Goal: Transaction & Acquisition: Subscribe to service/newsletter

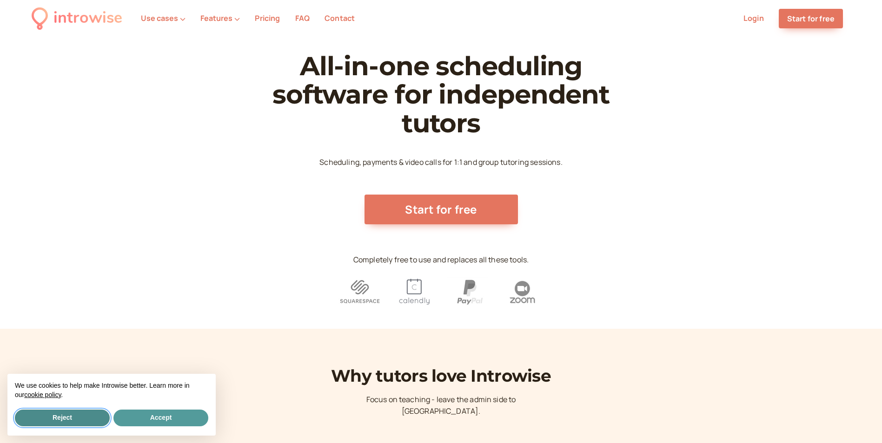
click at [80, 421] on button "Reject" at bounding box center [62, 418] width 95 height 17
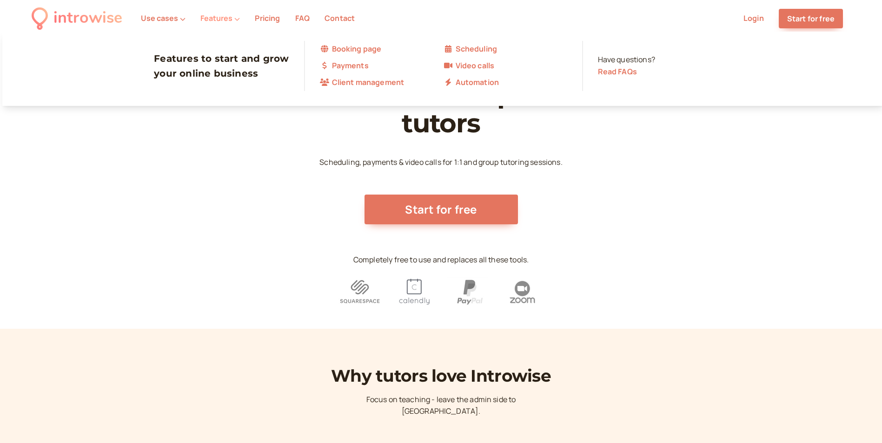
click at [217, 15] on button "Features" at bounding box center [220, 18] width 40 height 8
click at [465, 46] on link "Scheduling" at bounding box center [505, 49] width 124 height 12
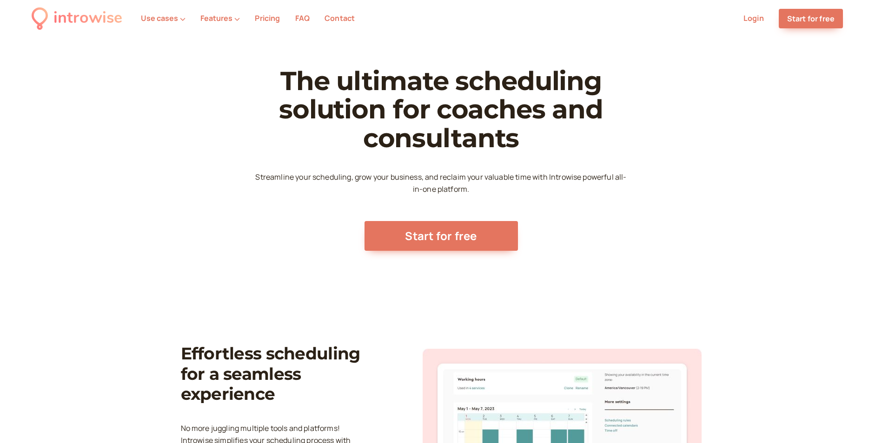
scroll to position [22, 0]
click at [261, 23] on link "Pricing" at bounding box center [267, 18] width 25 height 10
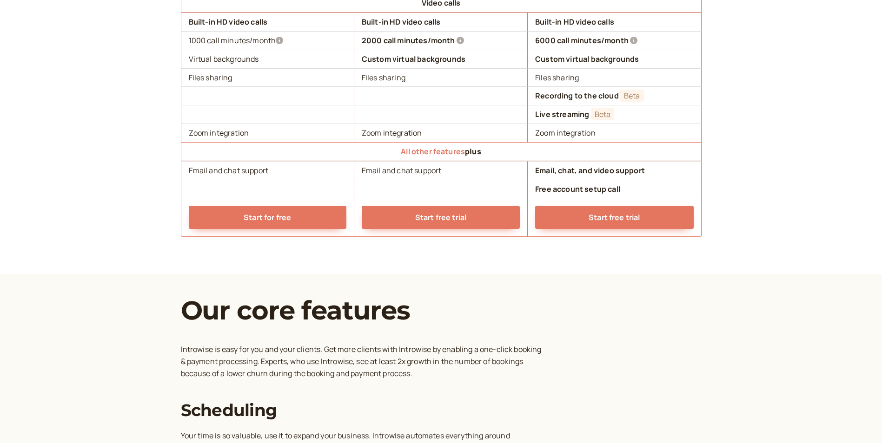
scroll to position [991, 0]
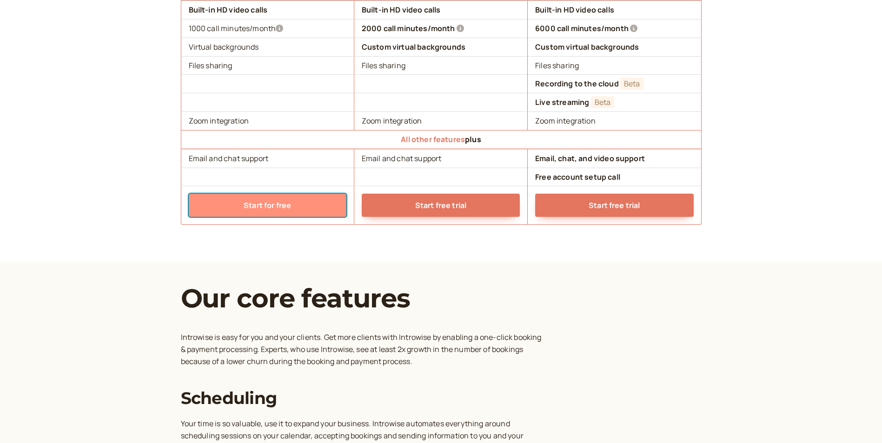
click at [212, 205] on link "Start for free" at bounding box center [268, 205] width 158 height 23
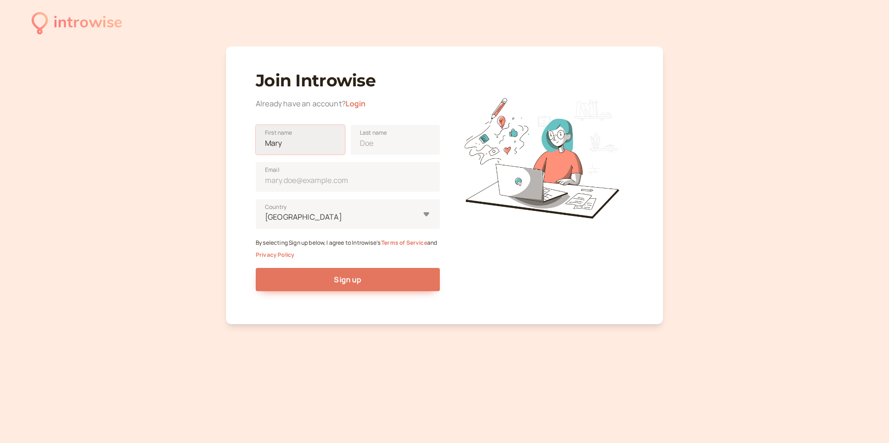
click at [295, 143] on input "First name" at bounding box center [300, 140] width 89 height 30
type input "[PERSON_NAME]"
type input "[EMAIL_ADDRESS][DOMAIN_NAME]"
type input "[GEOGRAPHIC_DATA]"
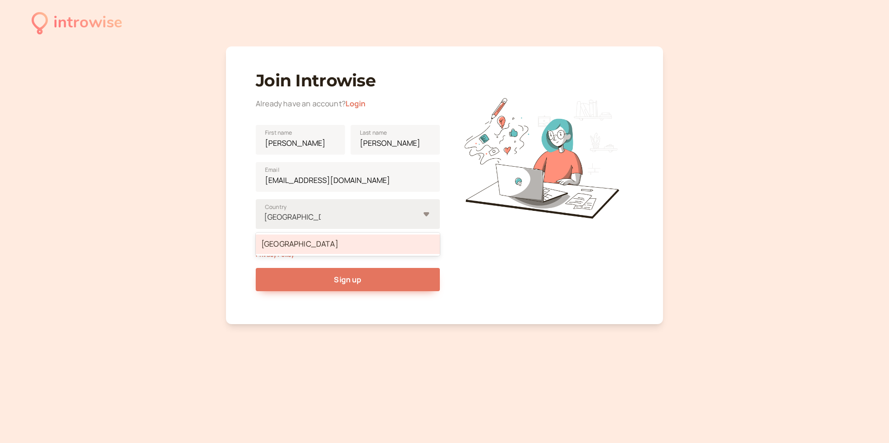
click at [267, 242] on div "[GEOGRAPHIC_DATA]" at bounding box center [348, 245] width 184 height 20
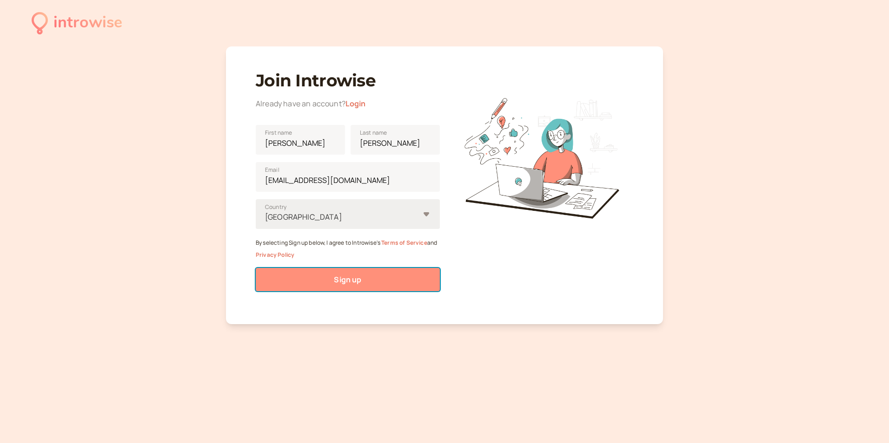
click at [338, 278] on span "Sign up" at bounding box center [347, 280] width 27 height 10
